Goal: Navigation & Orientation: Find specific page/section

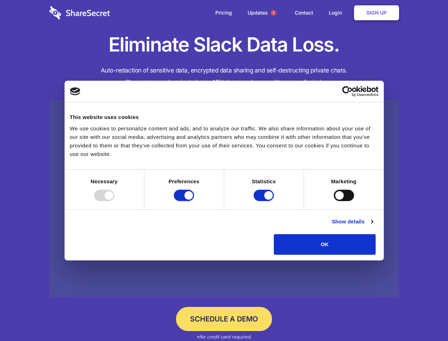
click at [114, 201] on div at bounding box center [104, 194] width 20 height 11
click at [194, 201] on input "Preferences" at bounding box center [184, 194] width 20 height 11
checkbox input "false"
click at [265, 201] on input "Statistics" at bounding box center [264, 194] width 20 height 11
checkbox input "false"
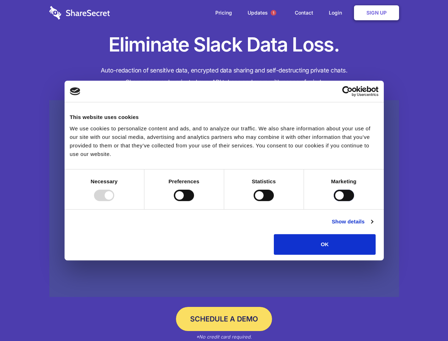
click at [334, 201] on input "Marketing" at bounding box center [344, 194] width 20 height 11
checkbox input "true"
click at [373, 226] on link "Show details" at bounding box center [352, 221] width 41 height 9
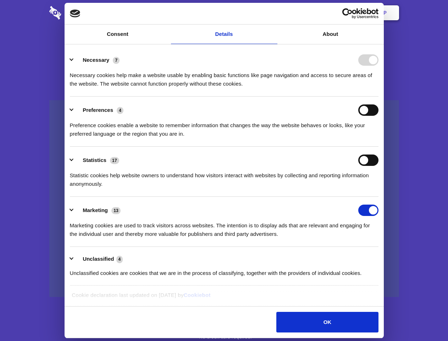
click at [378, 96] on li "Necessary 7 Necessary cookies help make a website usable by enabling basic func…" at bounding box center [224, 71] width 309 height 50
click at [273, 13] on span "1" at bounding box center [274, 13] width 6 height 6
